Goal: Information Seeking & Learning: Learn about a topic

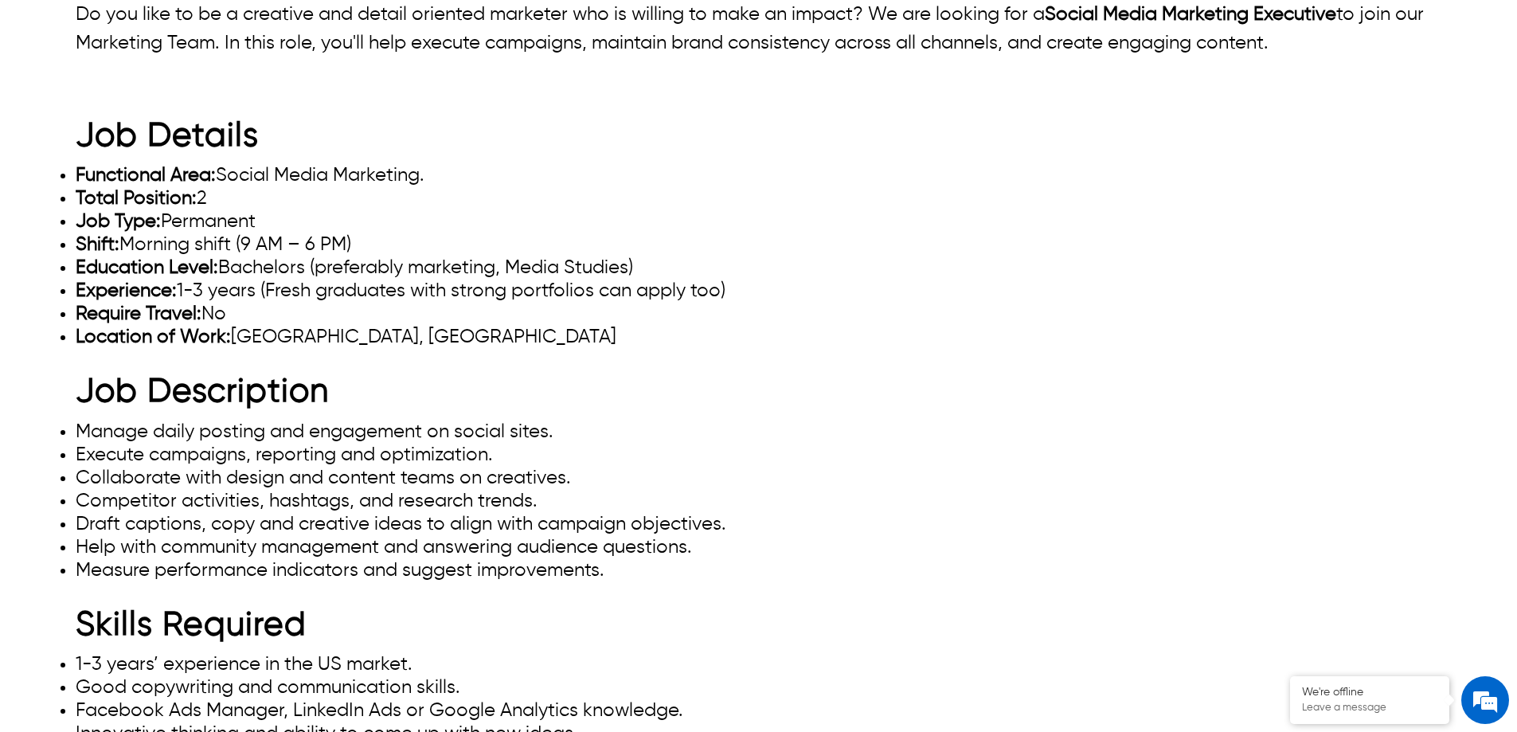
scroll to position [80, 0]
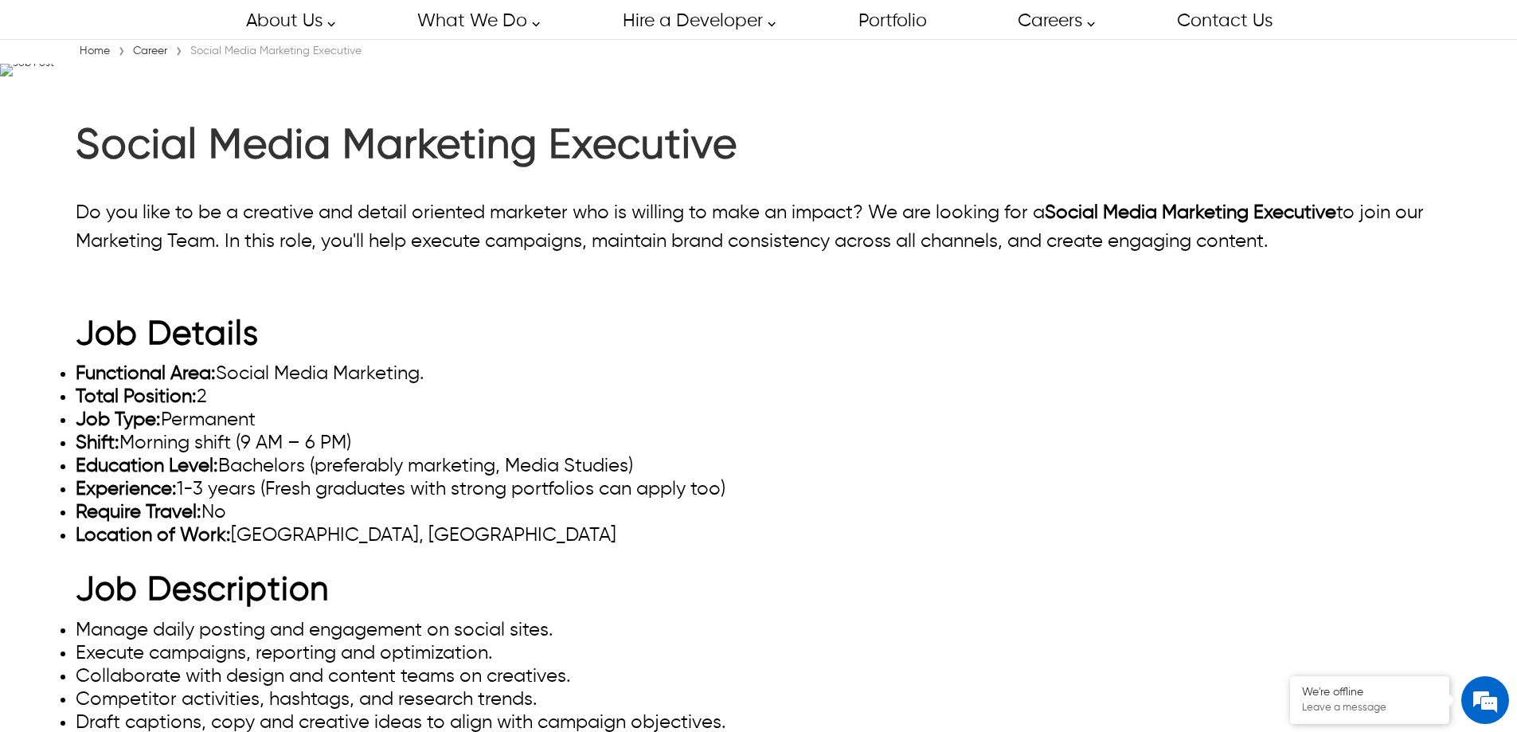
drag, startPoint x: 1307, startPoint y: 63, endPoint x: 1450, endPoint y: 61, distance: 143.3
click at [1450, 652] on div at bounding box center [758, 652] width 1517 height 0
click at [1332, 652] on div at bounding box center [758, 652] width 1517 height 0
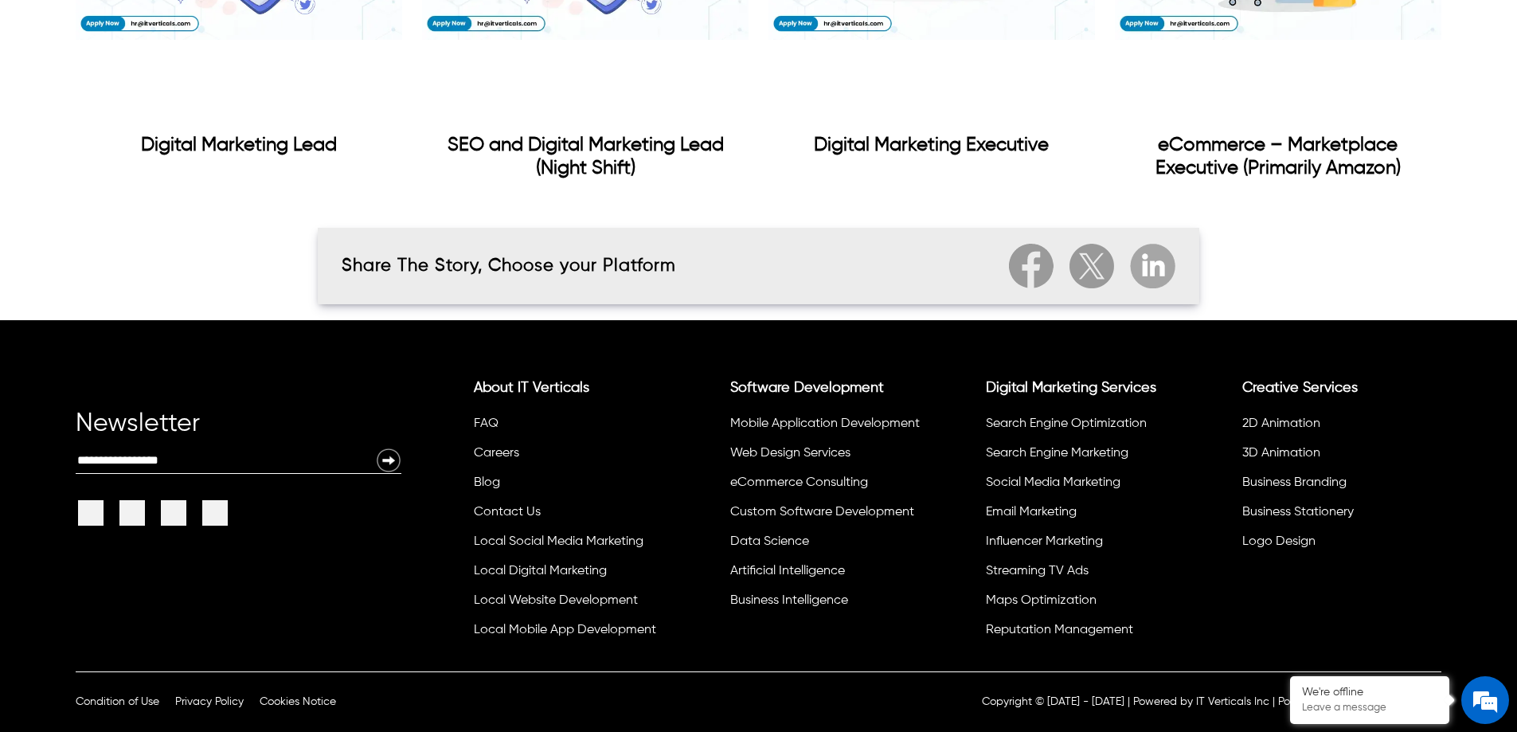
scroll to position [2468, 0]
drag, startPoint x: 116, startPoint y: 436, endPoint x: 888, endPoint y: 381, distance: 773.4
drag, startPoint x: 1026, startPoint y: 361, endPoint x: 112, endPoint y: 309, distance: 915.4
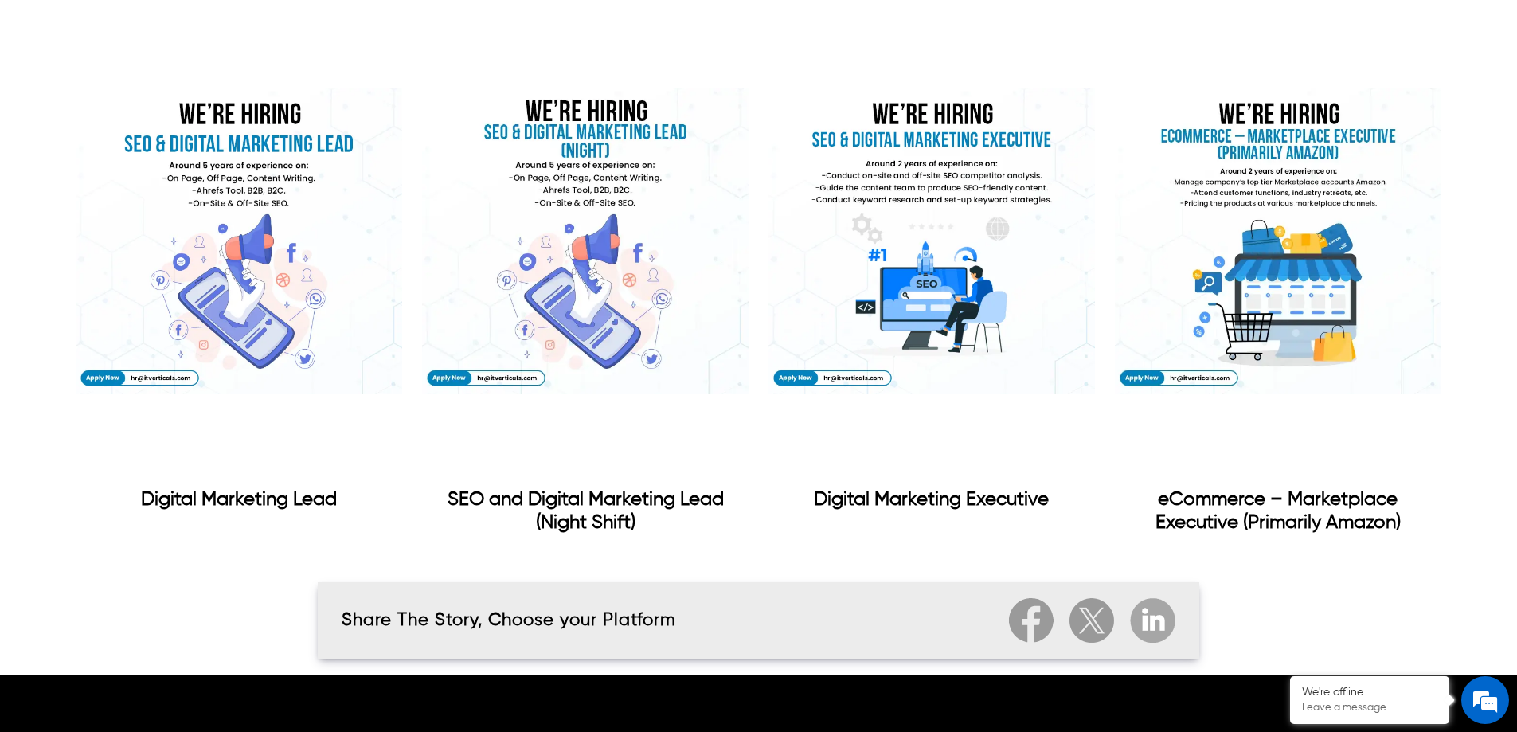
scroll to position [1433, 0]
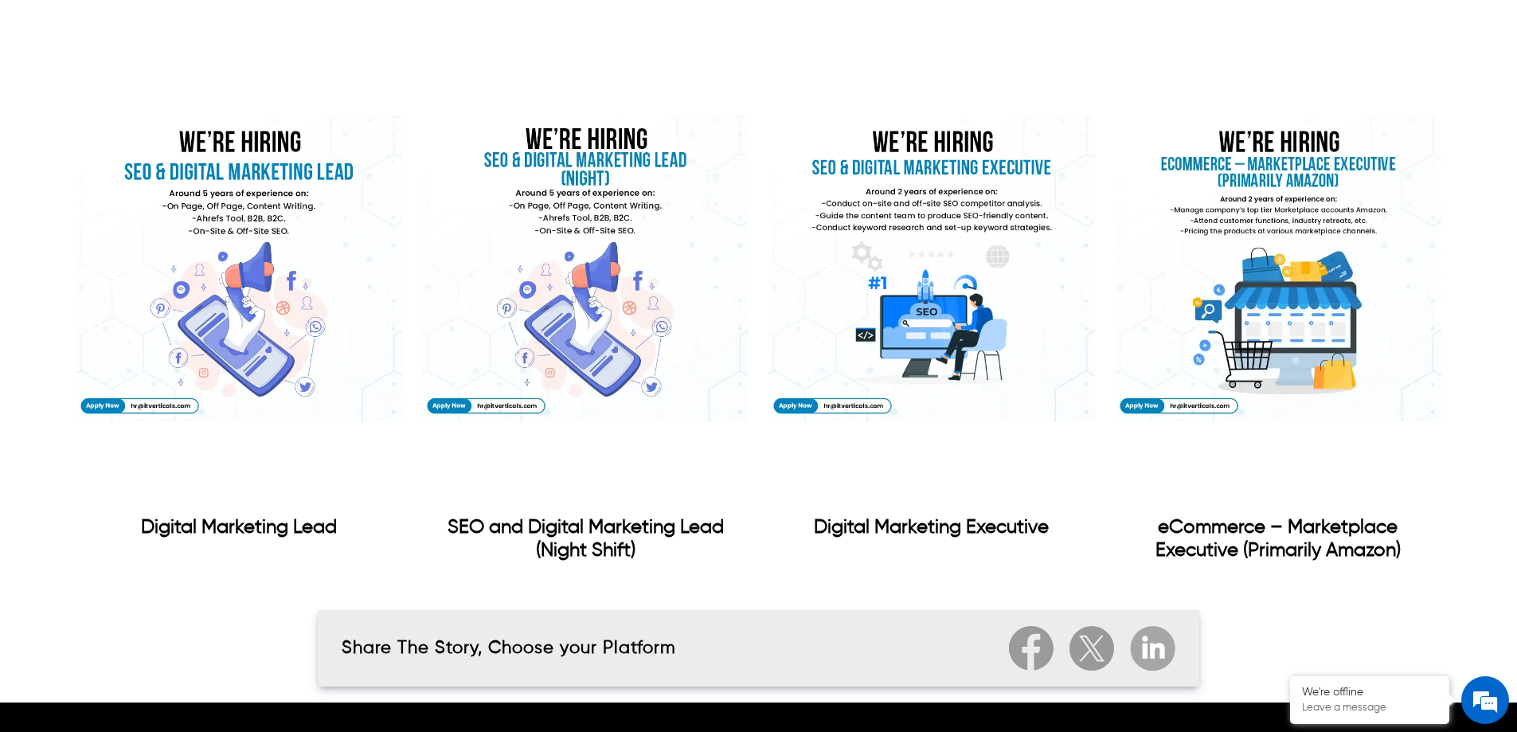
drag, startPoint x: 97, startPoint y: 294, endPoint x: 755, endPoint y: 274, distance: 657.9
drag, startPoint x: 778, startPoint y: 292, endPoint x: 80, endPoint y: 299, distance: 697.4
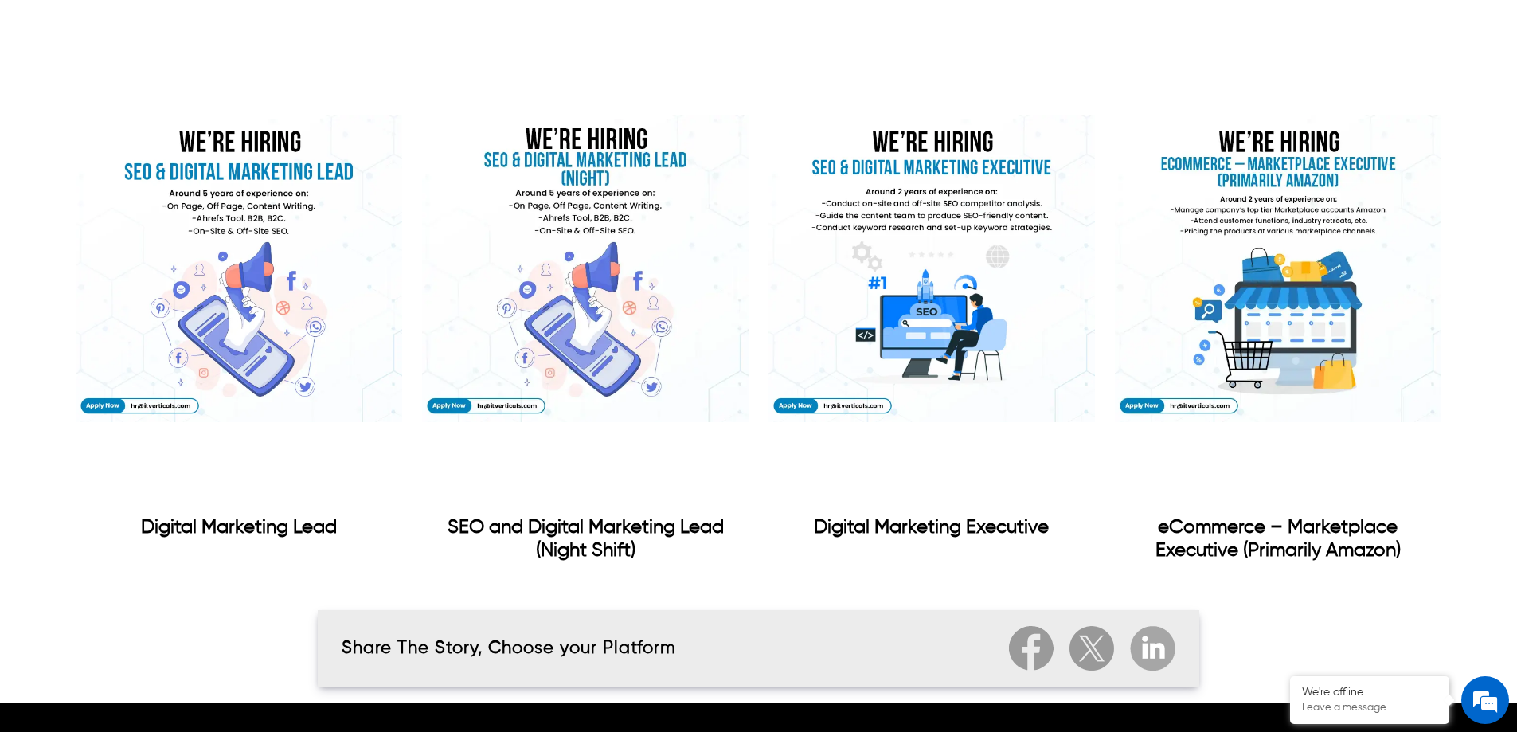
drag, startPoint x: 55, startPoint y: 348, endPoint x: 42, endPoint y: 311, distance: 38.8
drag, startPoint x: 42, startPoint y: 303, endPoint x: 410, endPoint y: 299, distance: 367.8
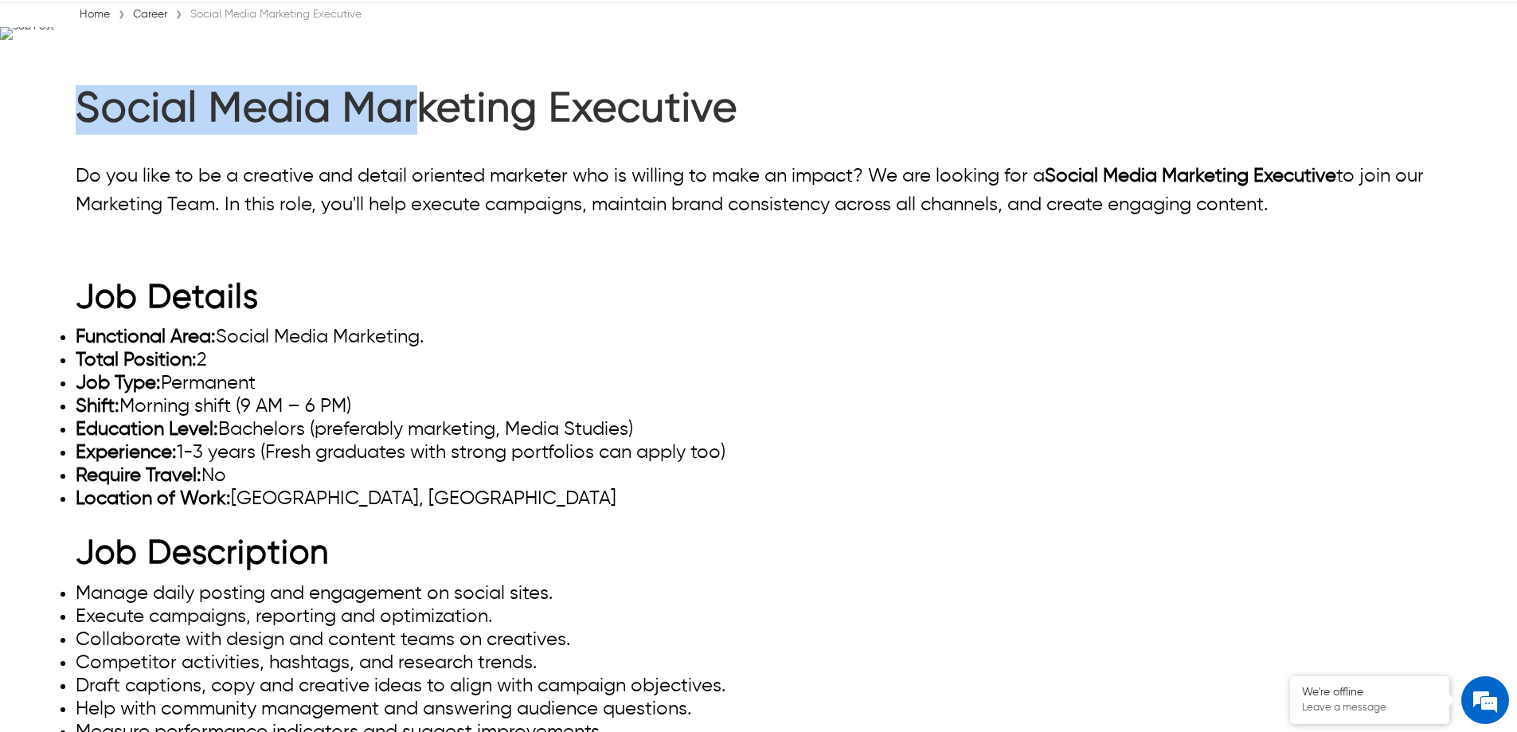
scroll to position [80, 0]
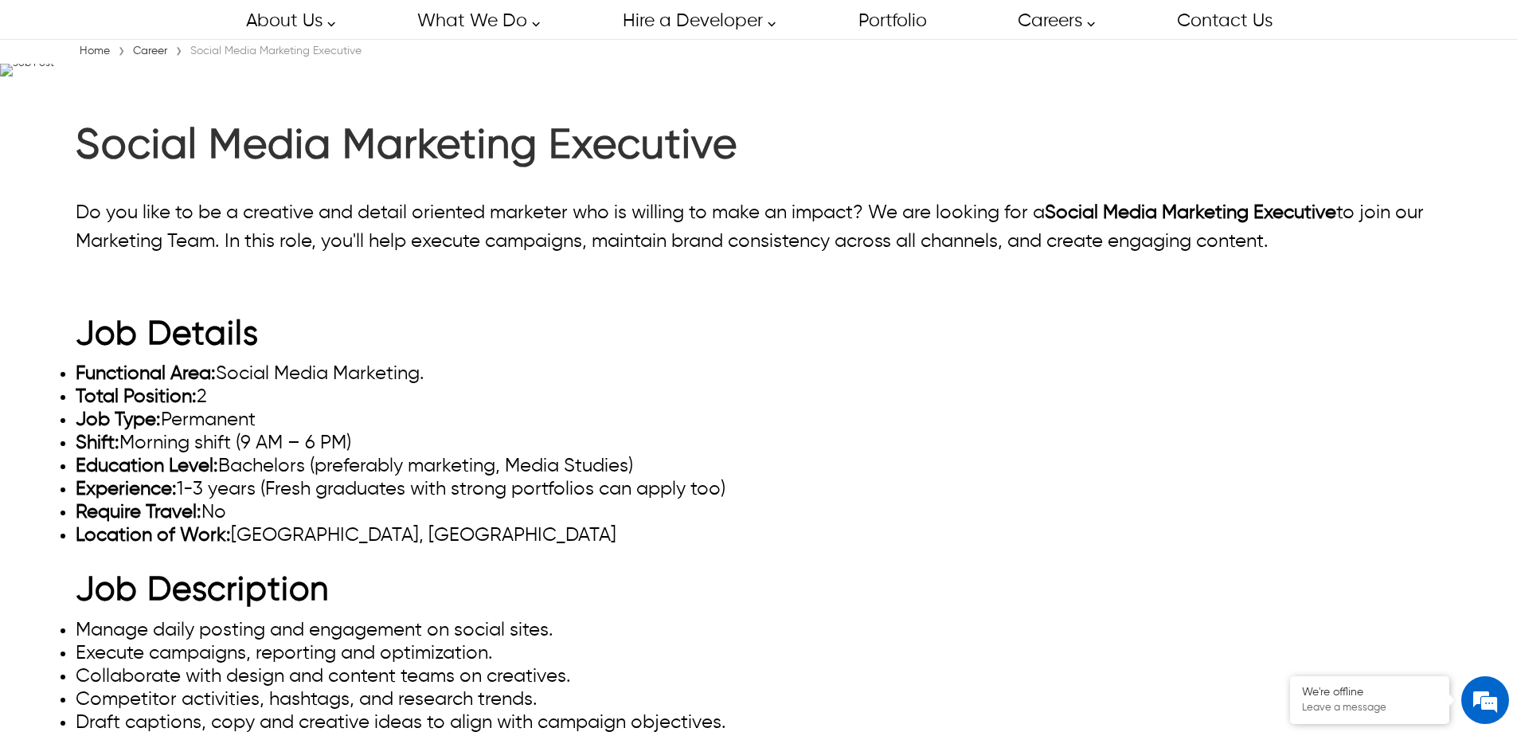
drag, startPoint x: 1327, startPoint y: 46, endPoint x: 1437, endPoint y: 48, distance: 109.9
click at [1437, 652] on div at bounding box center [758, 652] width 1517 height 0
drag, startPoint x: 1314, startPoint y: 68, endPoint x: 1427, endPoint y: 68, distance: 113.0
click at [1427, 652] on div at bounding box center [758, 652] width 1517 height 0
click at [1341, 652] on div at bounding box center [758, 652] width 1517 height 0
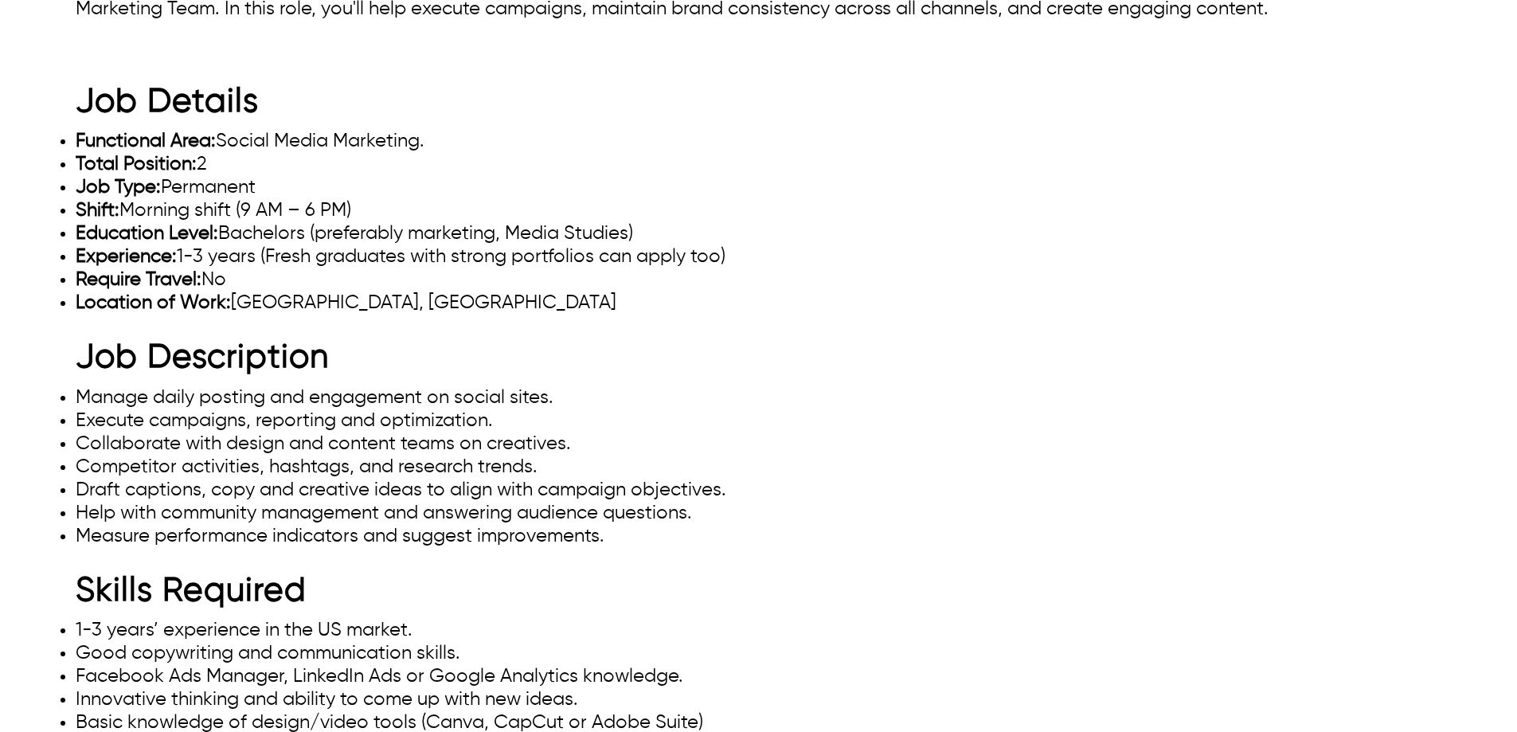
scroll to position [557, 0]
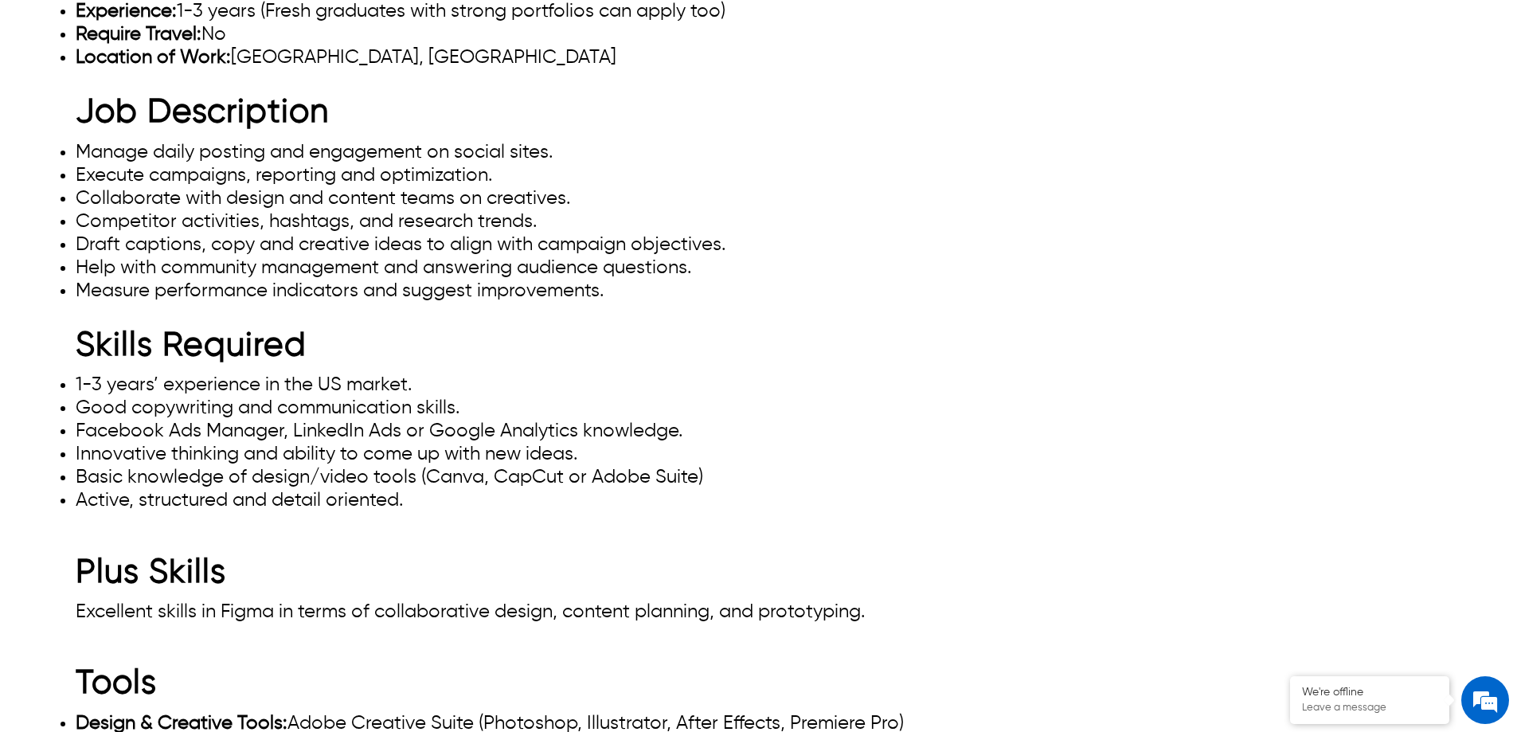
drag, startPoint x: 1311, startPoint y: 59, endPoint x: 1440, endPoint y: 54, distance: 129.1
click at [1440, 174] on div at bounding box center [758, 174] width 1517 height 0
click at [1364, 174] on div at bounding box center [758, 174] width 1517 height 0
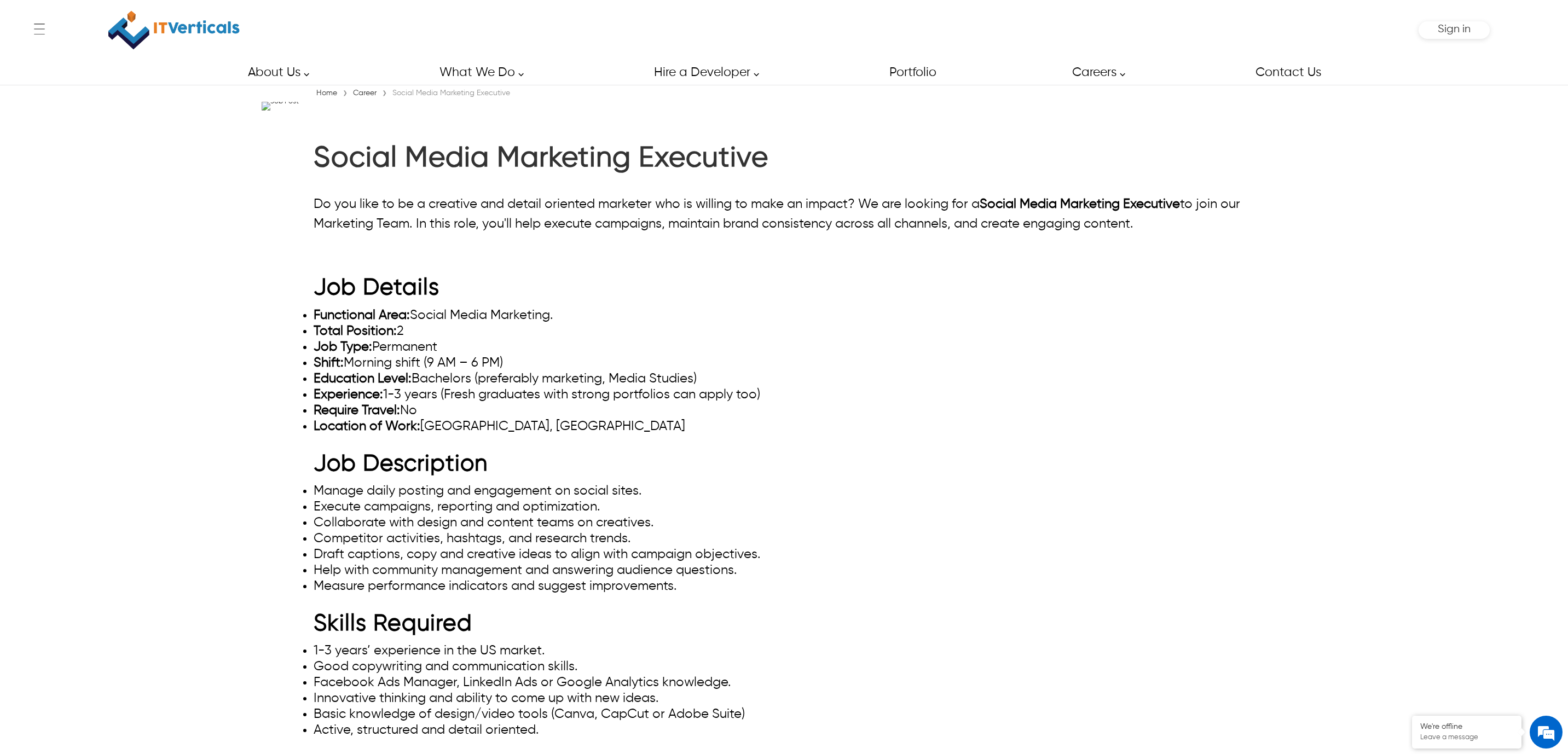
click at [1042, 502] on div at bounding box center [784, 754] width 1568 height 0
